Goal: Browse casually: Explore the website without a specific task or goal

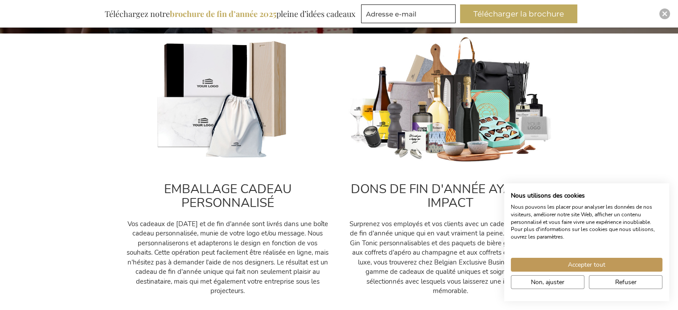
scroll to position [309, 0]
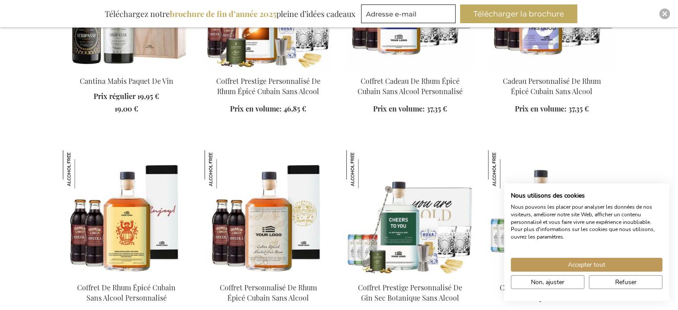
scroll to position [1523, 0]
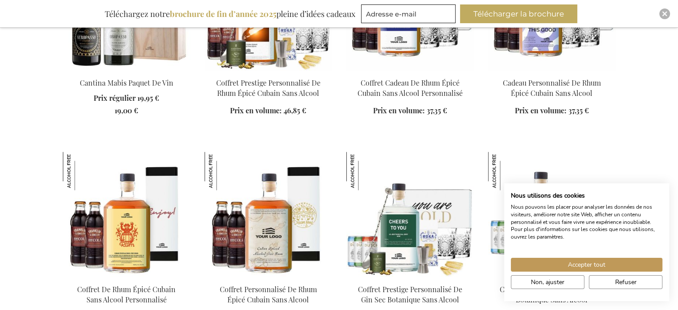
drag, startPoint x: 623, startPoint y: 281, endPoint x: 658, endPoint y: 83, distance: 201.5
click at [546, 281] on span "Non, ajuster" at bounding box center [547, 281] width 33 height 9
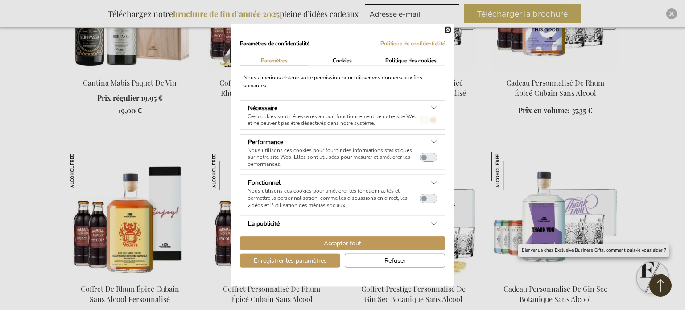
click at [446, 30] on button "Fermer" at bounding box center [447, 29] width 5 height 5
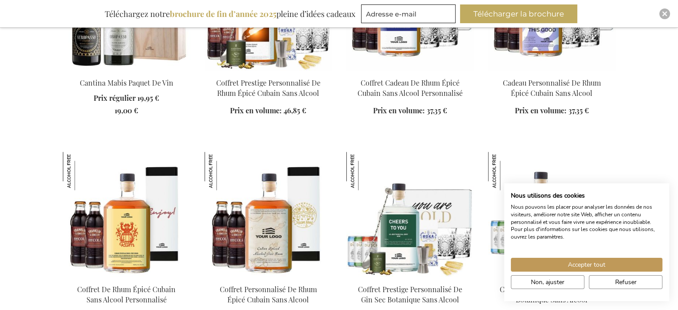
drag, startPoint x: 614, startPoint y: 281, endPoint x: 651, endPoint y: 147, distance: 139.2
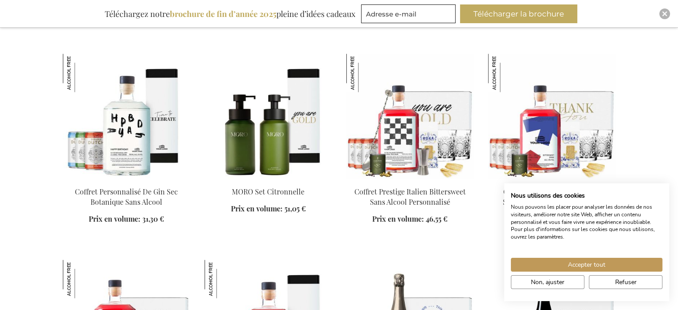
scroll to position [1829, 0]
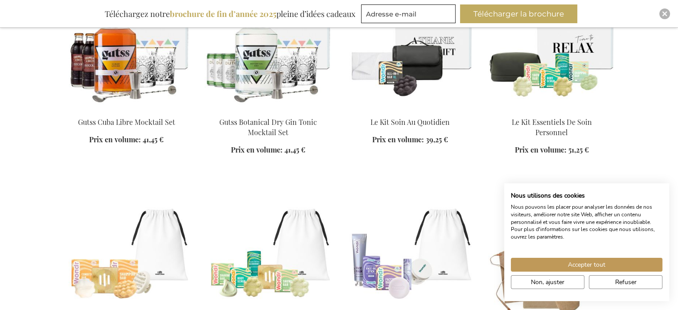
scroll to position [2917, 0]
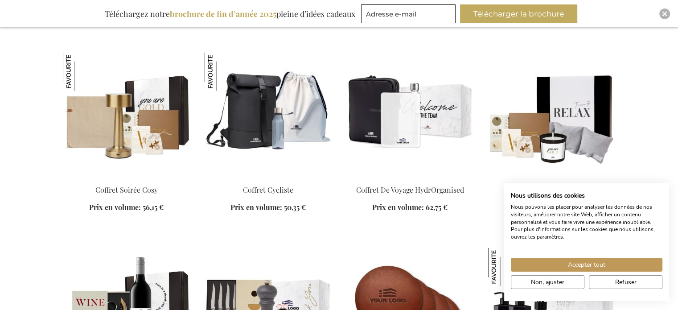
scroll to position [5319, 0]
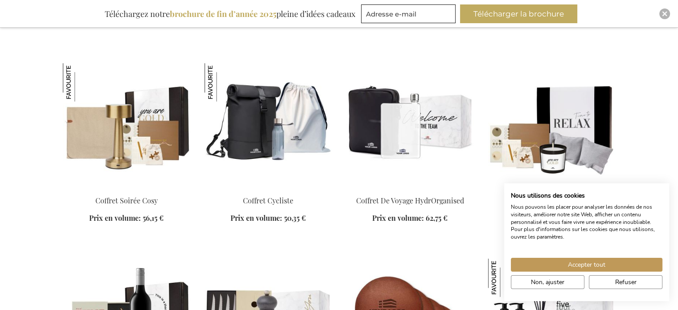
scroll to position [5338, 0]
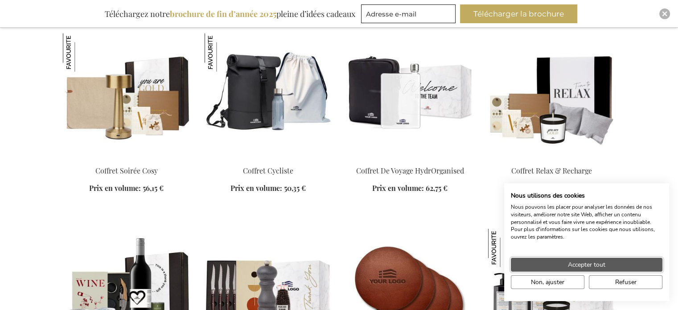
click at [577, 265] on span "Accepter tout" at bounding box center [586, 264] width 37 height 9
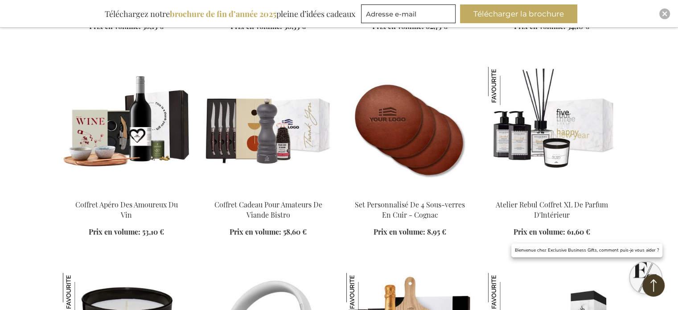
scroll to position [5501, 0]
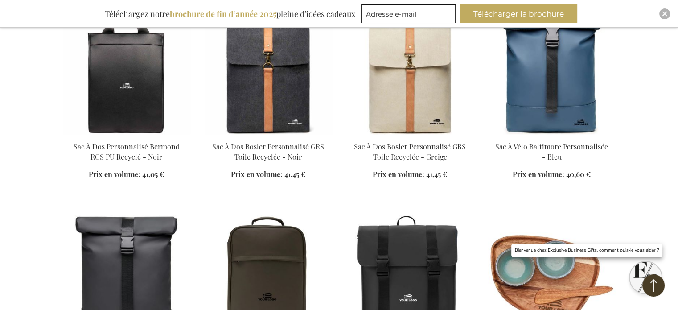
scroll to position [7867, 0]
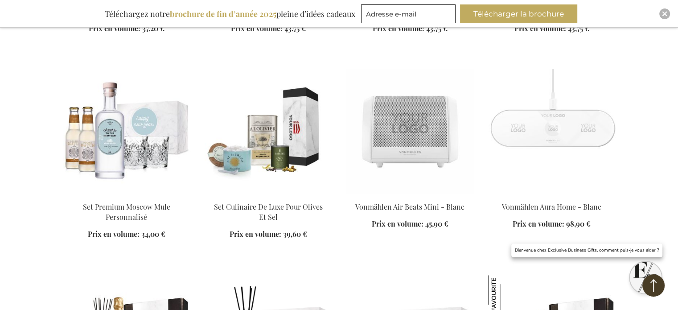
scroll to position [10513, 0]
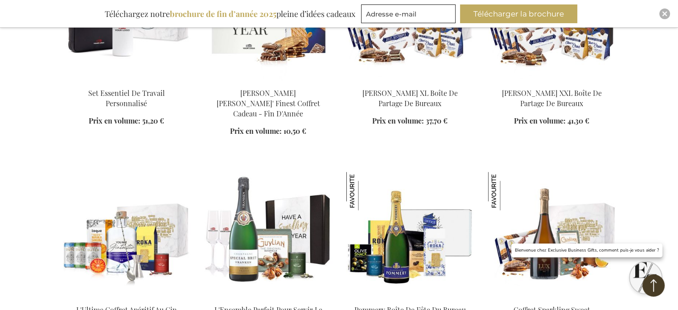
scroll to position [11657, 0]
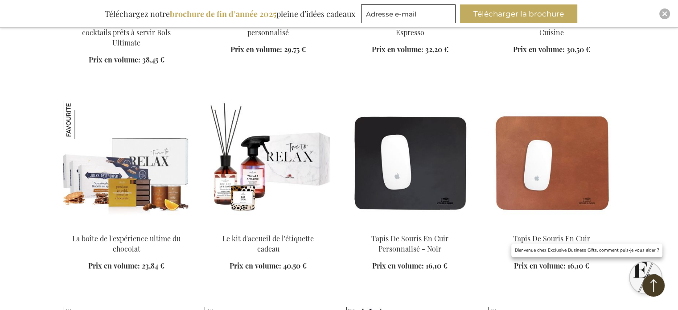
scroll to position [13194, 0]
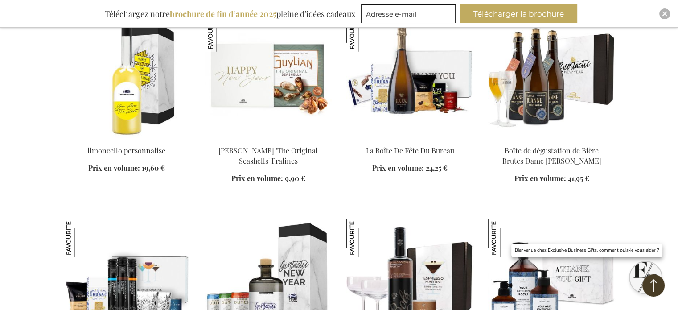
scroll to position [12807, 0]
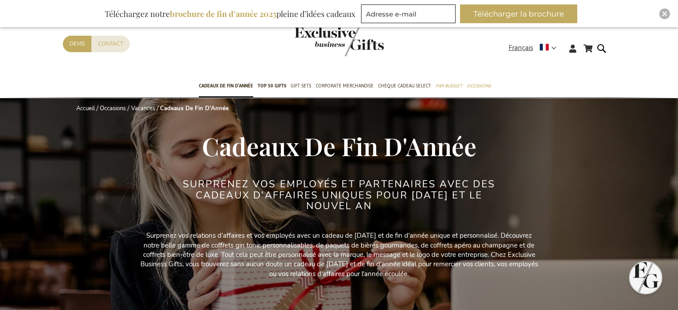
scroll to position [82, 0]
